Goal: Navigation & Orientation: Find specific page/section

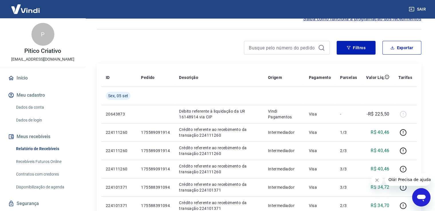
scroll to position [14, 0]
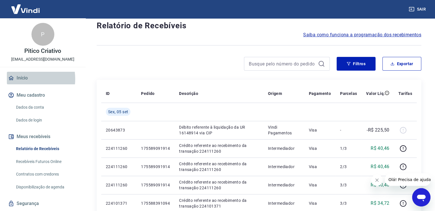
click at [22, 79] on link "Início" at bounding box center [43, 78] width 72 height 13
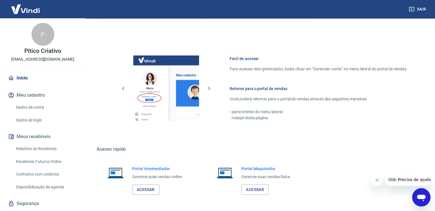
scroll to position [300, 0]
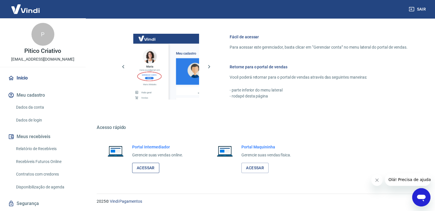
click at [142, 166] on link "Acessar" at bounding box center [145, 168] width 27 height 11
